Goal: Transaction & Acquisition: Purchase product/service

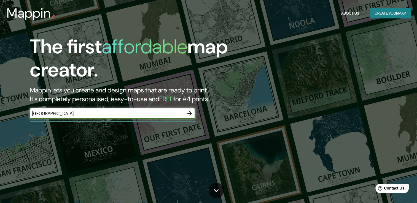
type input "[GEOGRAPHIC_DATA]"
click at [187, 115] on icon "button" at bounding box center [189, 113] width 7 height 7
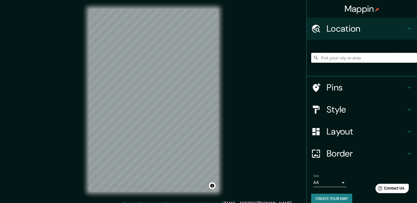
click at [358, 56] on input "Pick your city or area" at bounding box center [364, 58] width 106 height 10
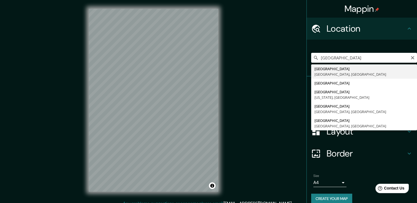
type input "[GEOGRAPHIC_DATA], [GEOGRAPHIC_DATA], [GEOGRAPHIC_DATA]"
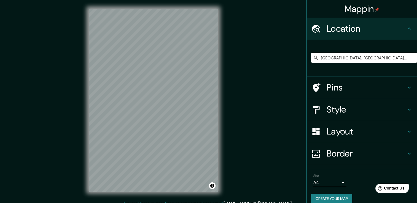
click at [327, 110] on h4 "Style" at bounding box center [366, 109] width 79 height 11
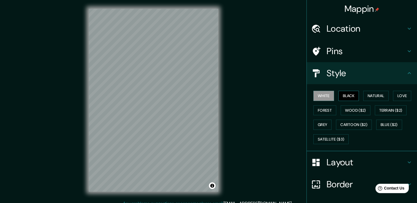
click at [339, 95] on button "Black" at bounding box center [349, 96] width 21 height 10
click at [369, 94] on button "Natural" at bounding box center [375, 96] width 25 height 10
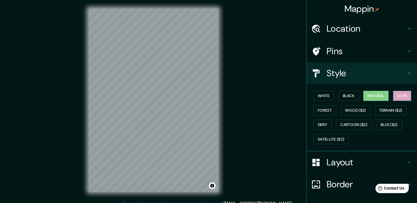
click at [396, 96] on button "Love" at bounding box center [402, 96] width 18 height 10
click at [391, 109] on button "Terrain ($2)" at bounding box center [391, 111] width 32 height 10
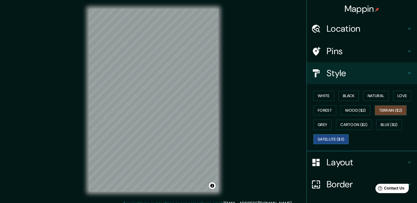
click at [329, 137] on button "Satellite ($3)" at bounding box center [331, 140] width 35 height 10
click at [319, 125] on button "Grey" at bounding box center [323, 125] width 18 height 10
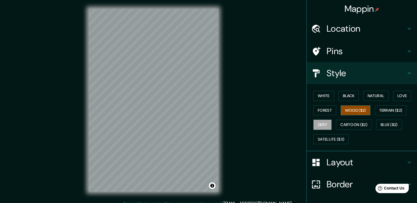
click at [355, 111] on button "Wood ($2)" at bounding box center [356, 111] width 30 height 10
click at [394, 112] on button "Terrain ($2)" at bounding box center [391, 111] width 32 height 10
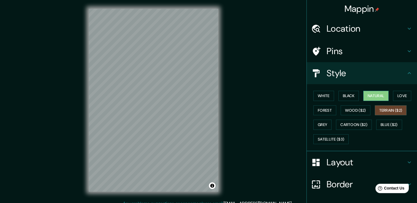
click at [382, 98] on button "Natural" at bounding box center [375, 96] width 25 height 10
click at [274, 109] on div "Mappin Location [GEOGRAPHIC_DATA], [GEOGRAPHIC_DATA], [GEOGRAPHIC_DATA] Pins St…" at bounding box center [208, 105] width 417 height 210
